Goal: Task Accomplishment & Management: Complete application form

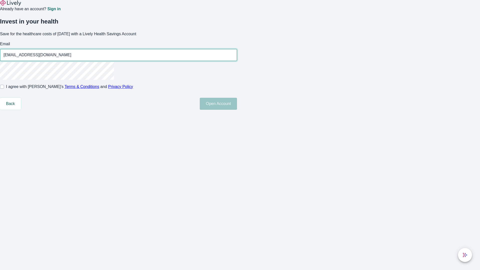
type input "[EMAIL_ADDRESS][DOMAIN_NAME]"
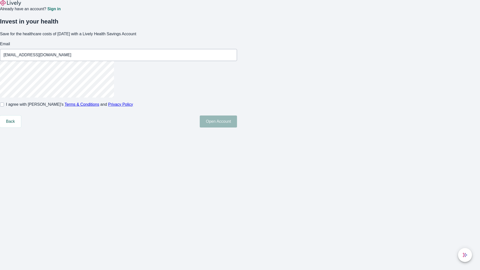
click at [4, 107] on input "I agree with Lively’s Terms & Conditions and Privacy Policy" at bounding box center [2, 105] width 4 height 4
checkbox input "true"
click at [237, 128] on button "Open Account" at bounding box center [218, 122] width 37 height 12
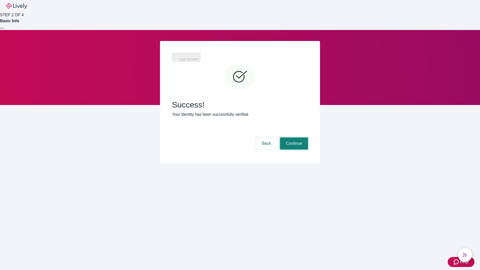
click at [293, 138] on button "Continue" at bounding box center [294, 144] width 28 height 12
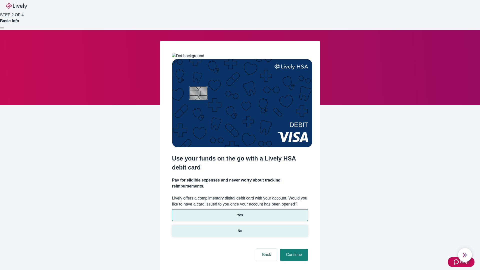
click at [240, 228] on p "No" at bounding box center [240, 230] width 5 height 5
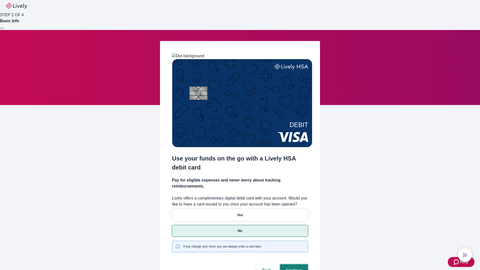
click at [293, 264] on button "Continue" at bounding box center [294, 270] width 28 height 12
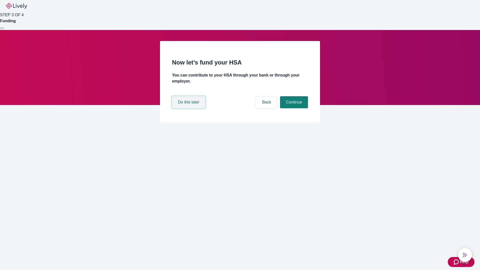
click at [189, 108] on button "Do this later" at bounding box center [188, 102] width 33 height 12
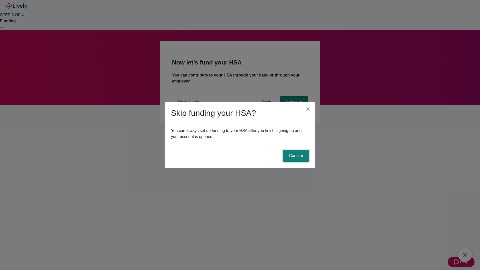
click at [295, 156] on button "Confirm" at bounding box center [296, 156] width 26 height 12
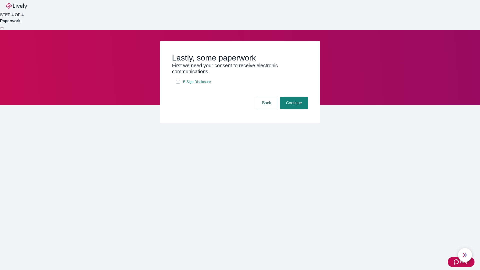
click at [178, 84] on input "E-Sign Disclosure" at bounding box center [178, 82] width 4 height 4
checkbox input "true"
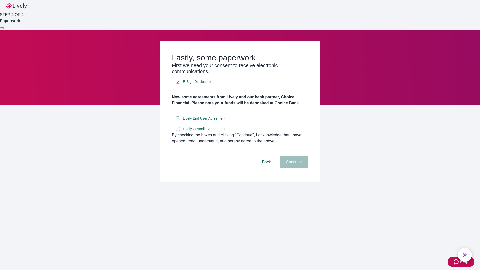
click at [178, 131] on input "Lively Custodial Agreement" at bounding box center [178, 129] width 4 height 4
checkbox input "true"
click at [293, 168] on button "Continue" at bounding box center [294, 162] width 28 height 12
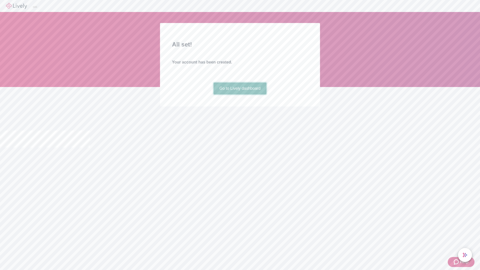
click at [240, 95] on link "Go to Lively dashboard" at bounding box center [240, 89] width 53 height 12
